Goal: Task Accomplishment & Management: Use online tool/utility

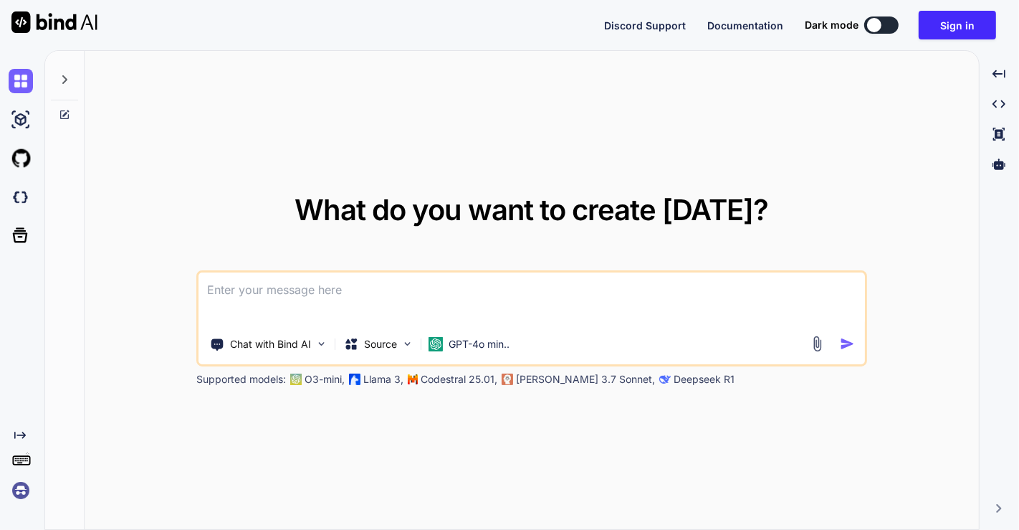
click at [22, 490] on img at bounding box center [21, 490] width 24 height 24
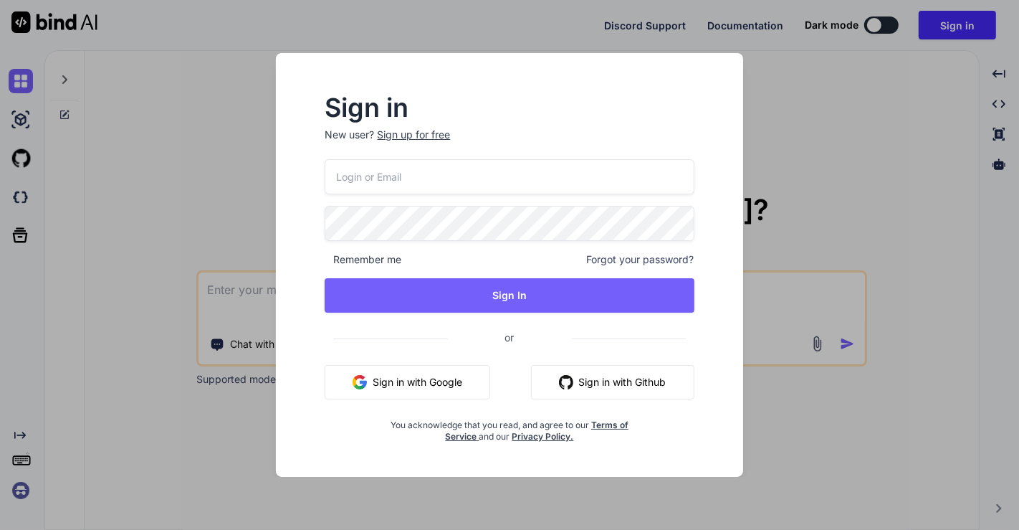
click at [411, 380] on button "Sign in with Google" at bounding box center [408, 382] width 166 height 34
click at [505, 165] on input "email" at bounding box center [509, 176] width 369 height 35
type input "apps"
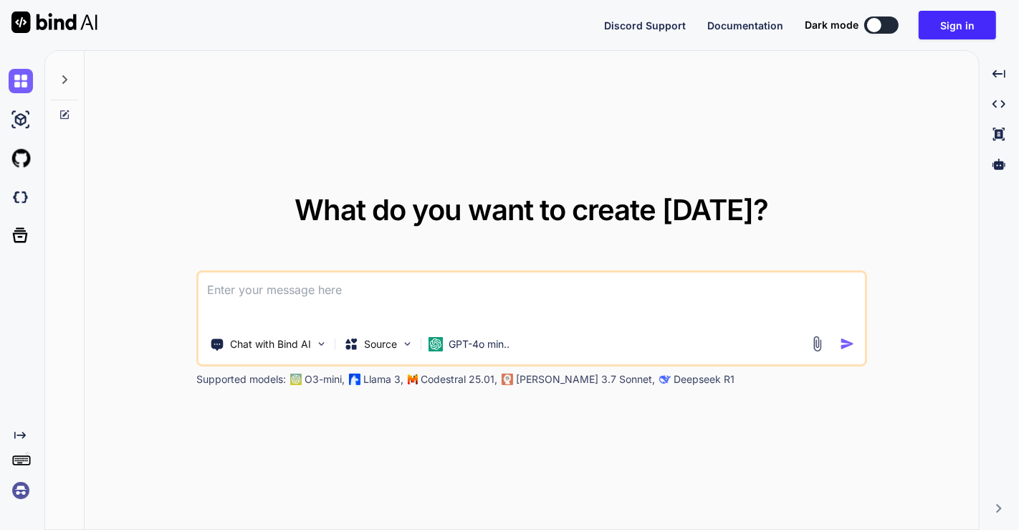
click at [19, 491] on img at bounding box center [21, 490] width 24 height 24
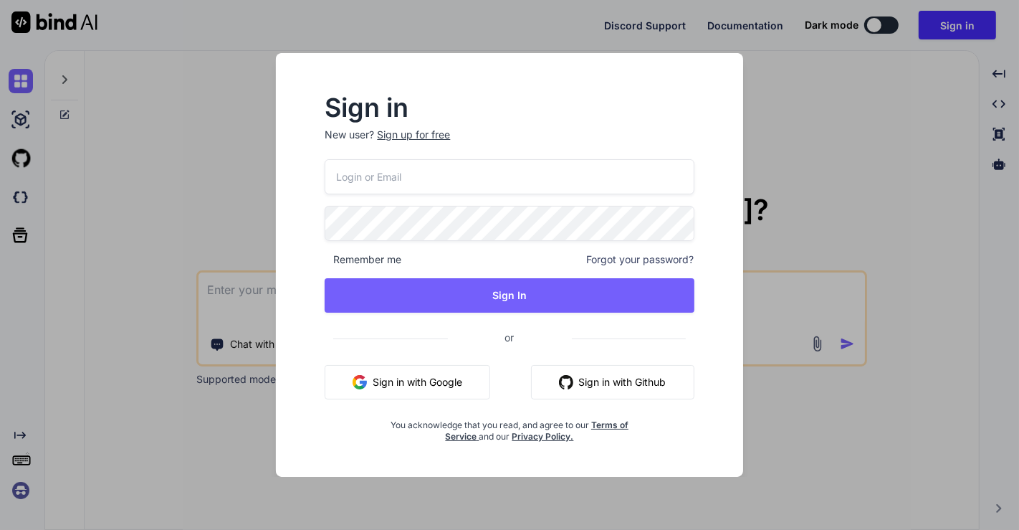
click at [434, 164] on input "email" at bounding box center [509, 176] width 369 height 35
type input "[EMAIL_ADDRESS][DOMAIN_NAME]"
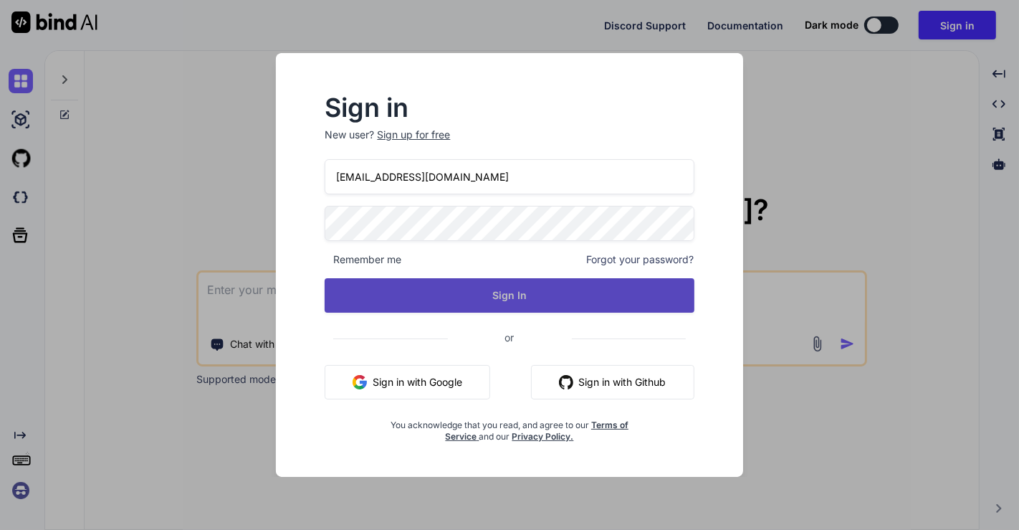
click at [485, 297] on button "Sign In" at bounding box center [509, 295] width 369 height 34
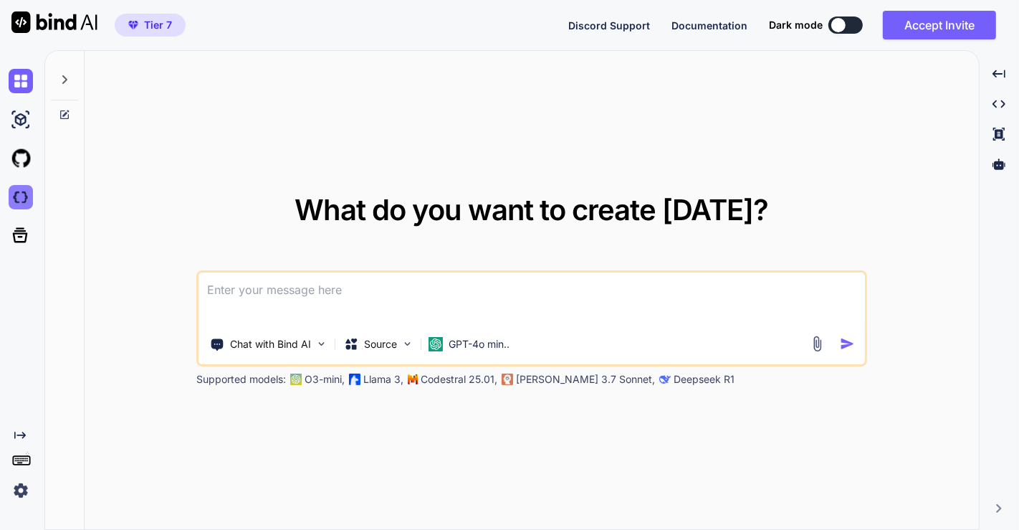
click at [24, 194] on img at bounding box center [21, 197] width 24 height 24
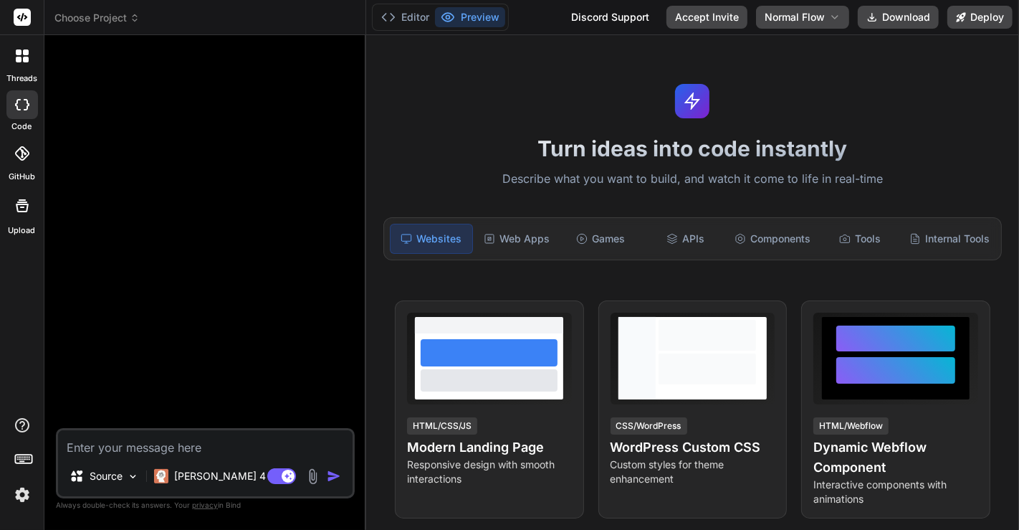
type textarea "x"
